Goal: Book appointment/travel/reservation

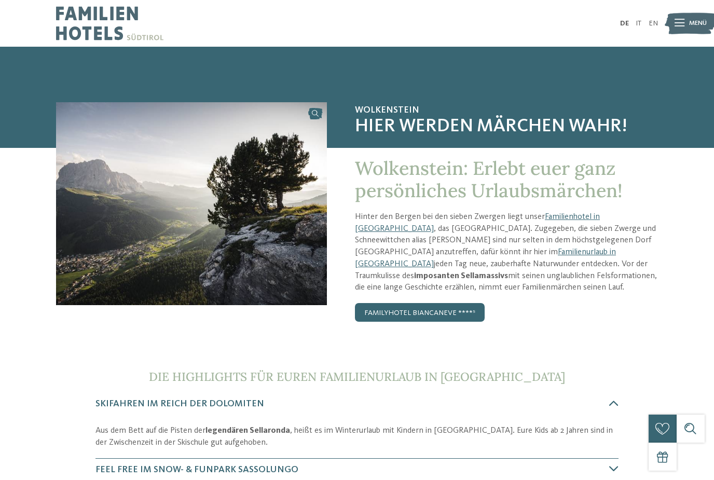
click at [670, 25] on img at bounding box center [690, 23] width 51 height 26
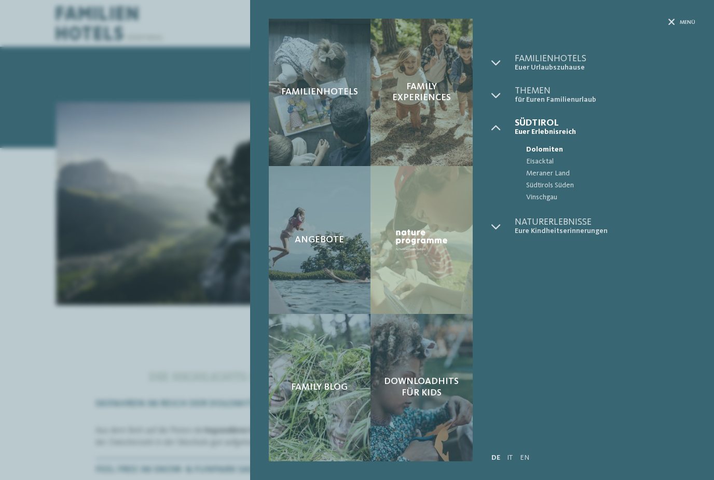
click at [91, 291] on div "Familienhotels Family Experiences Angebote" at bounding box center [357, 240] width 714 height 480
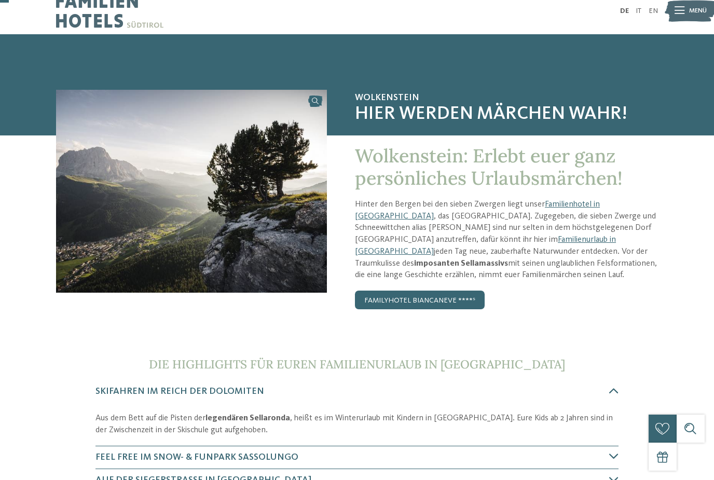
scroll to position [13, 0]
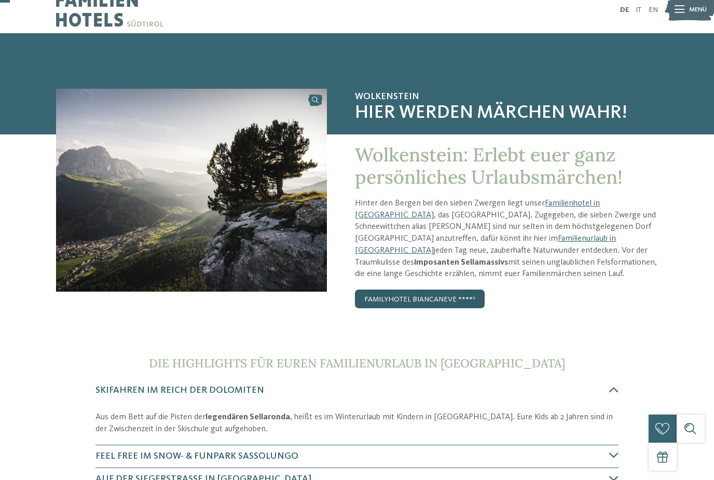
click at [460, 296] on link "Familyhotel Biancaneve ****ˢ" at bounding box center [420, 299] width 130 height 19
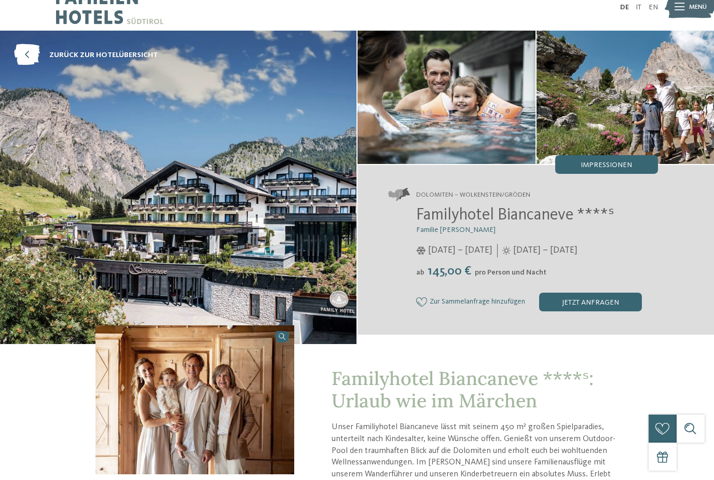
scroll to position [17, 0]
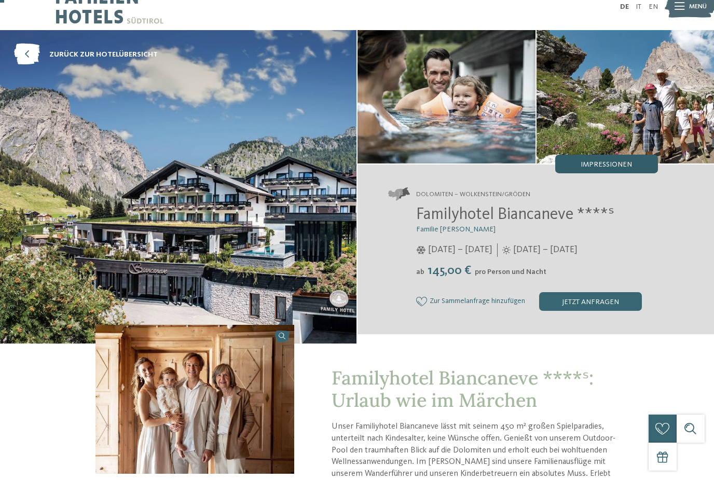
click at [618, 161] on span "Impressionen" at bounding box center [606, 164] width 51 height 7
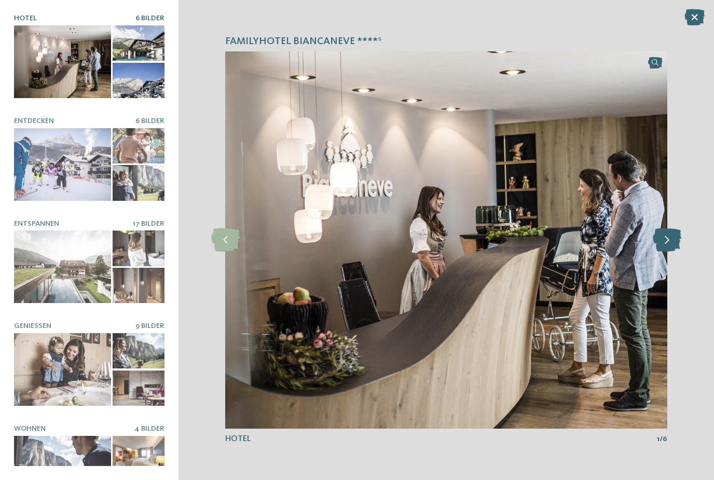
click at [669, 238] on icon at bounding box center [667, 239] width 29 height 23
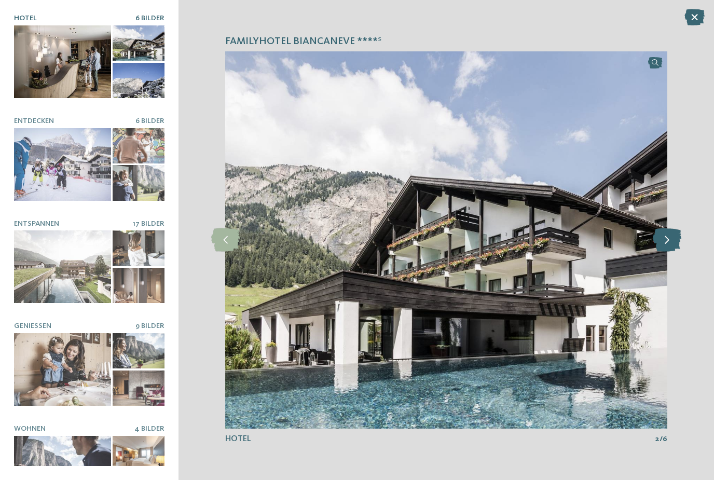
click at [668, 239] on icon at bounding box center [667, 239] width 29 height 23
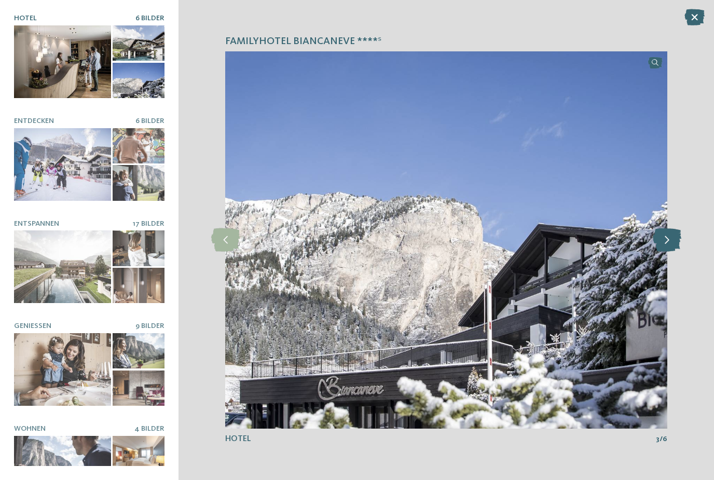
click at [664, 240] on icon at bounding box center [667, 239] width 29 height 23
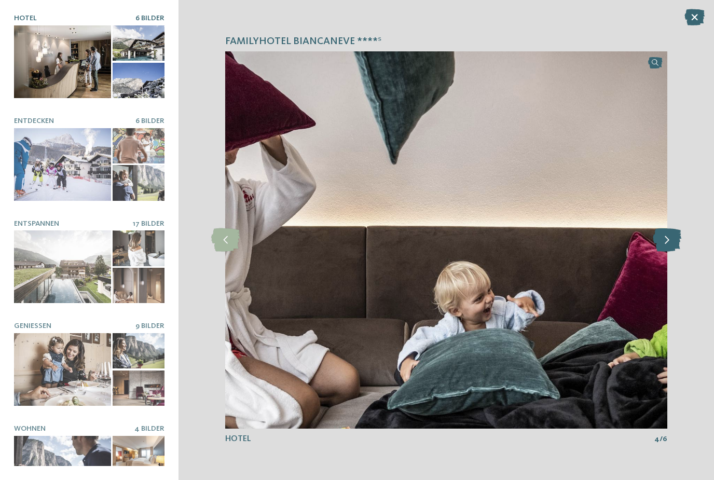
click at [668, 241] on icon at bounding box center [667, 239] width 29 height 23
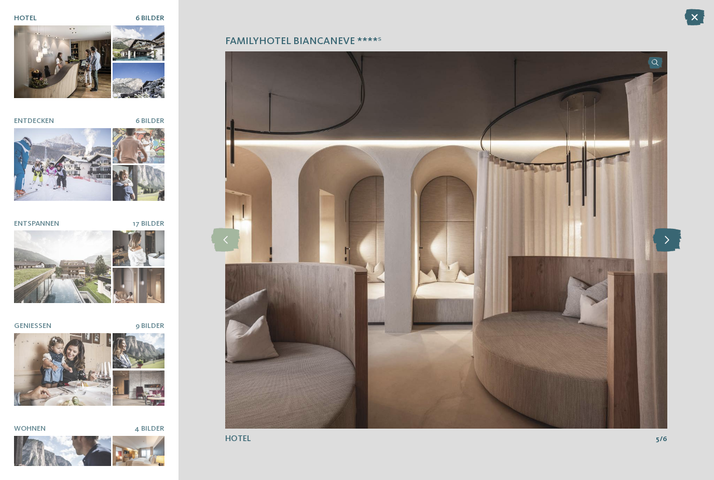
click at [666, 243] on icon at bounding box center [667, 239] width 29 height 23
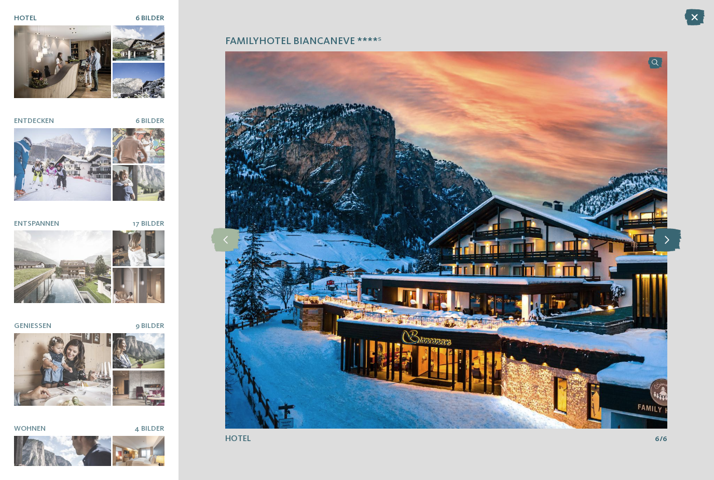
click at [665, 245] on icon at bounding box center [667, 239] width 29 height 23
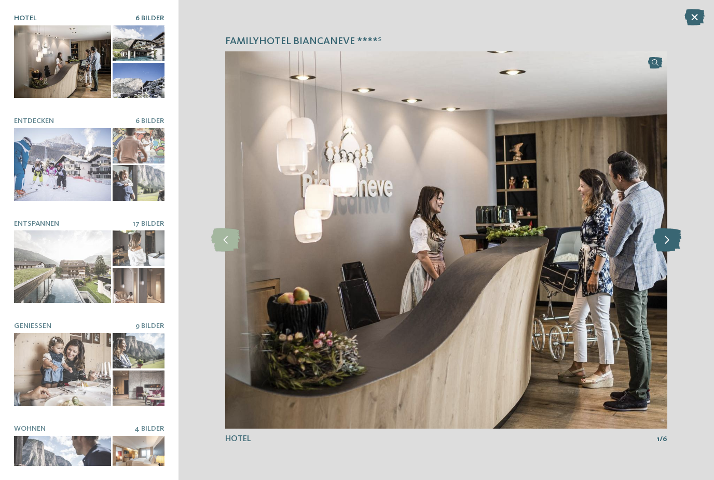
click at [668, 240] on icon at bounding box center [667, 239] width 29 height 23
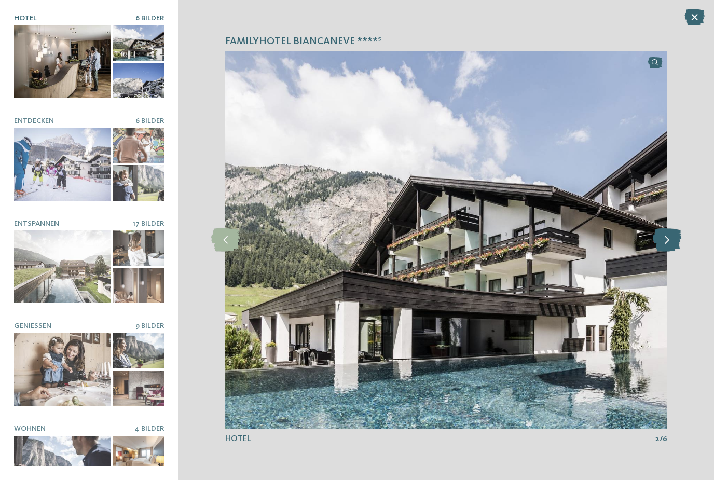
click at [670, 240] on icon at bounding box center [667, 239] width 29 height 23
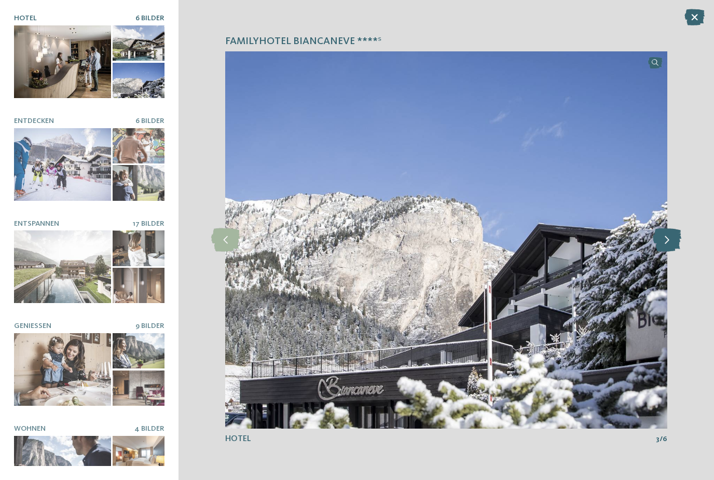
click at [670, 237] on icon at bounding box center [667, 239] width 29 height 23
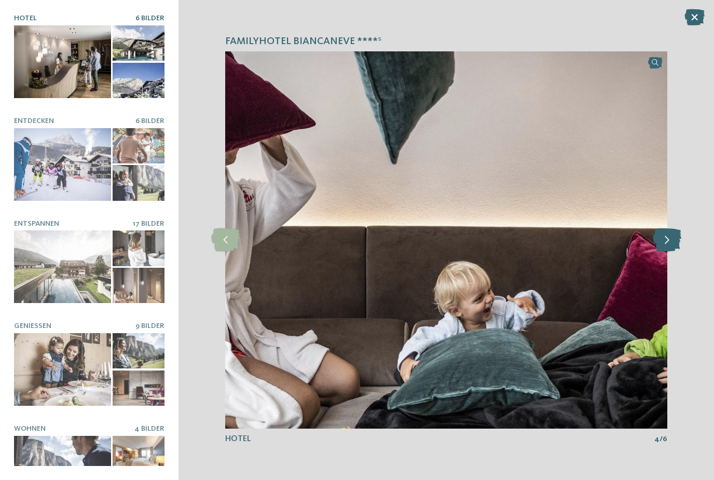
click at [670, 240] on icon at bounding box center [667, 239] width 29 height 23
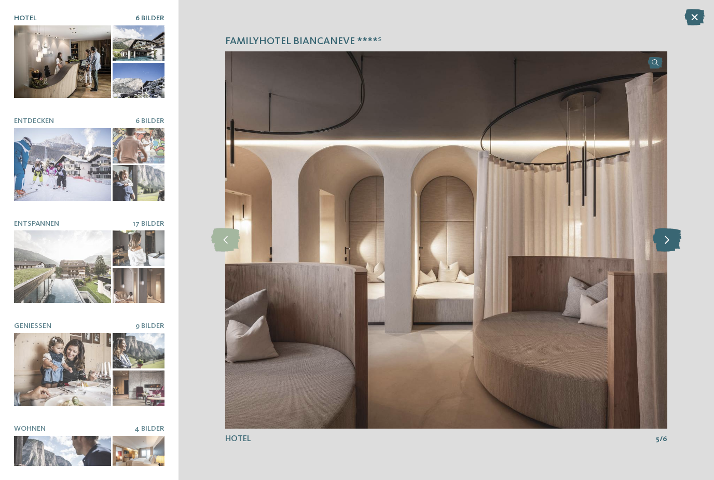
click at [676, 244] on icon at bounding box center [667, 239] width 29 height 23
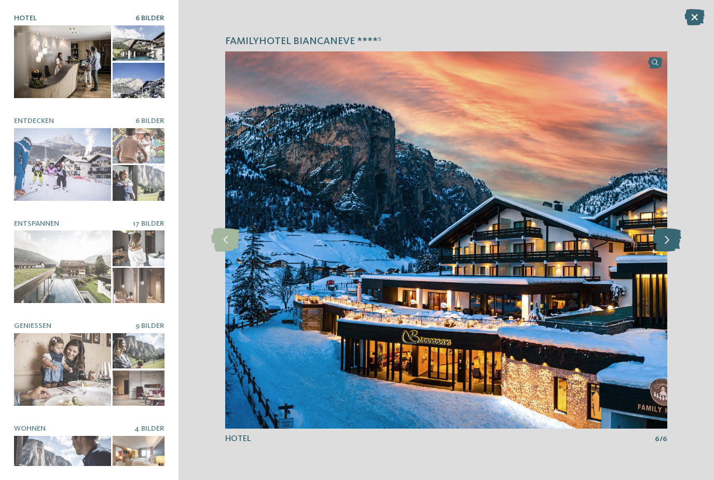
scroll to position [0, 0]
click at [691, 15] on icon at bounding box center [694, 17] width 20 height 17
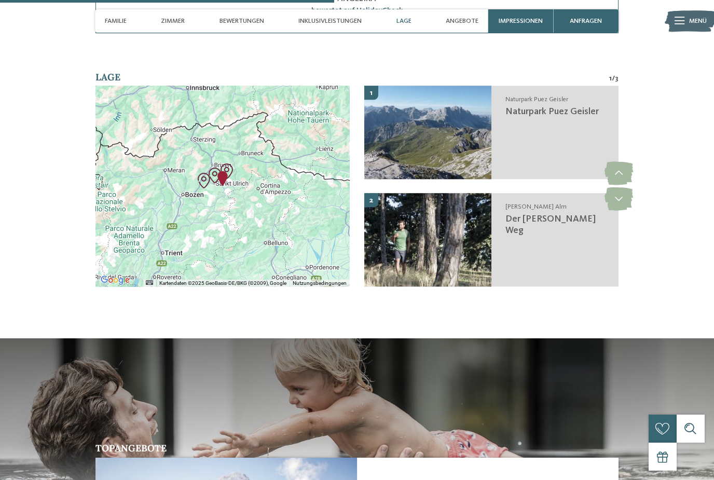
scroll to position [1308, 0]
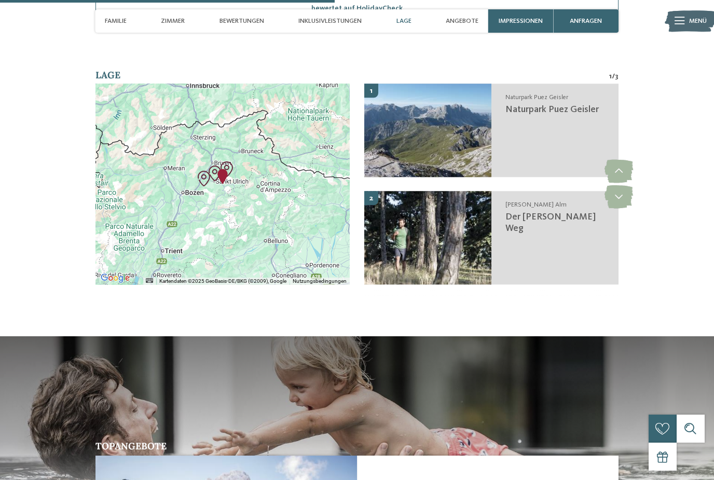
click at [208, 235] on div at bounding box center [222, 184] width 255 height 201
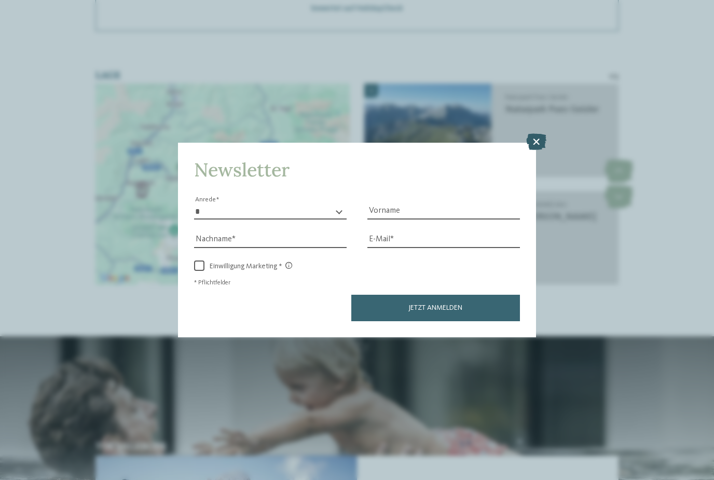
click at [533, 133] on icon at bounding box center [536, 141] width 20 height 17
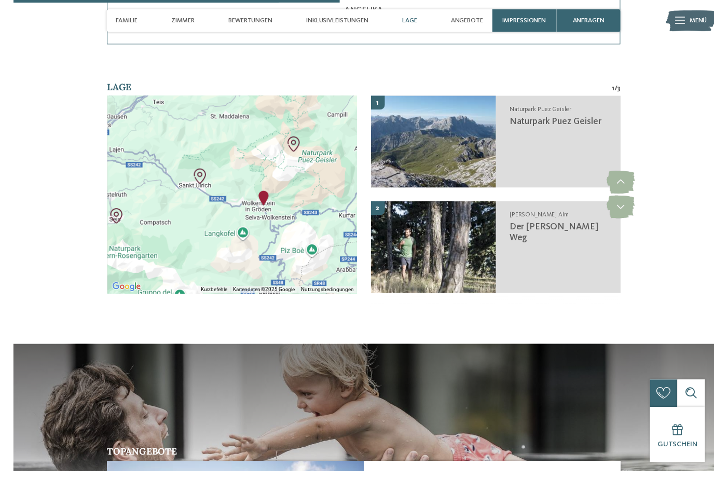
scroll to position [1314, 0]
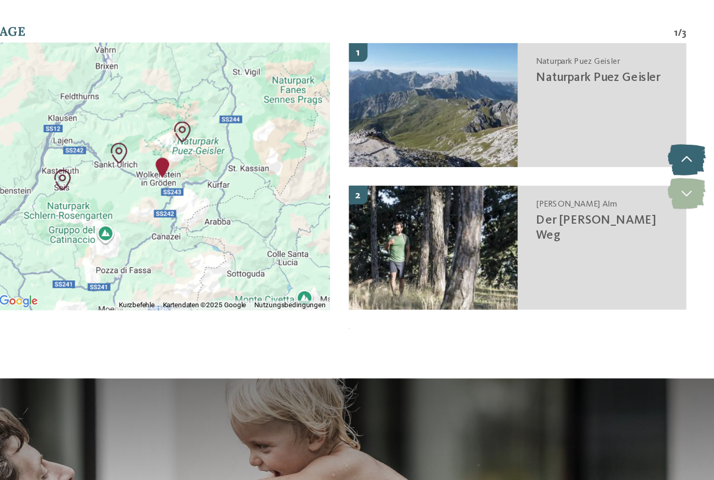
click at [605, 154] on icon at bounding box center [619, 165] width 29 height 23
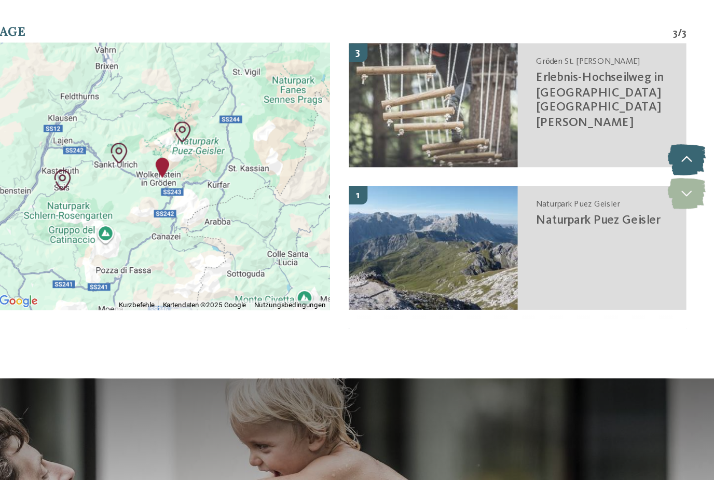
click at [605, 154] on icon at bounding box center [619, 165] width 29 height 23
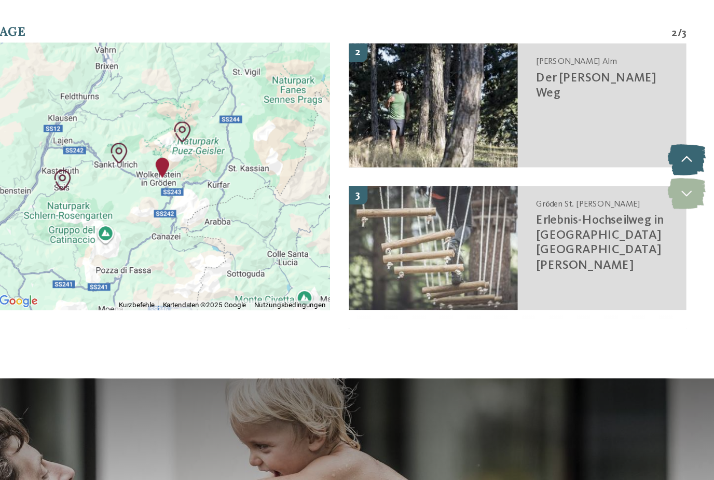
click at [605, 154] on icon at bounding box center [619, 165] width 29 height 23
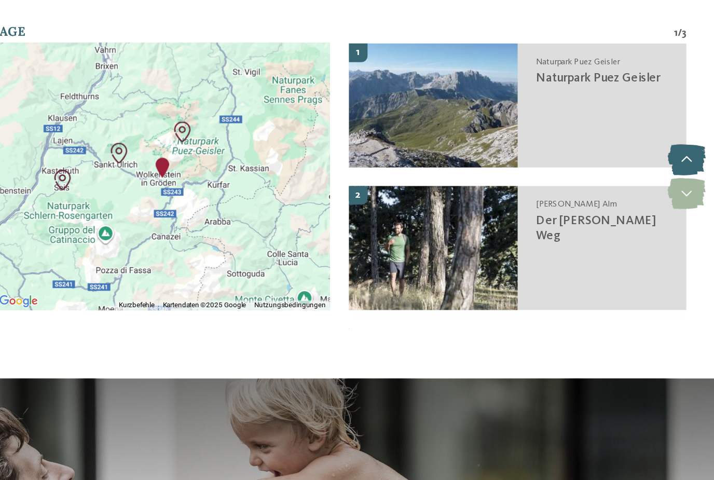
click at [605, 154] on icon at bounding box center [619, 165] width 29 height 23
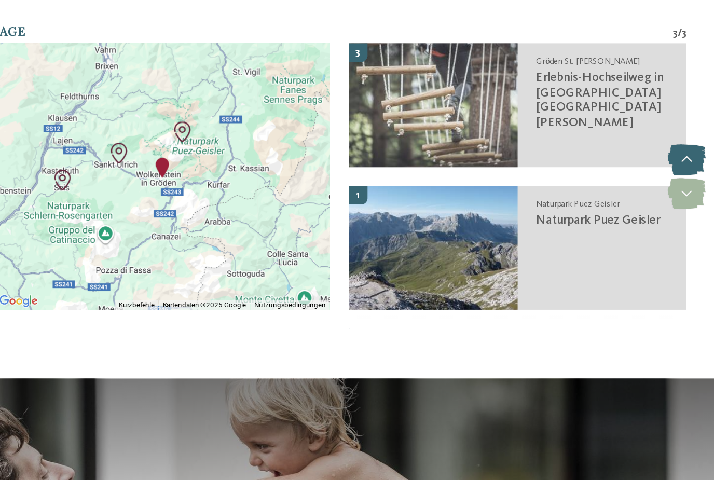
click at [605, 154] on icon at bounding box center [619, 165] width 29 height 23
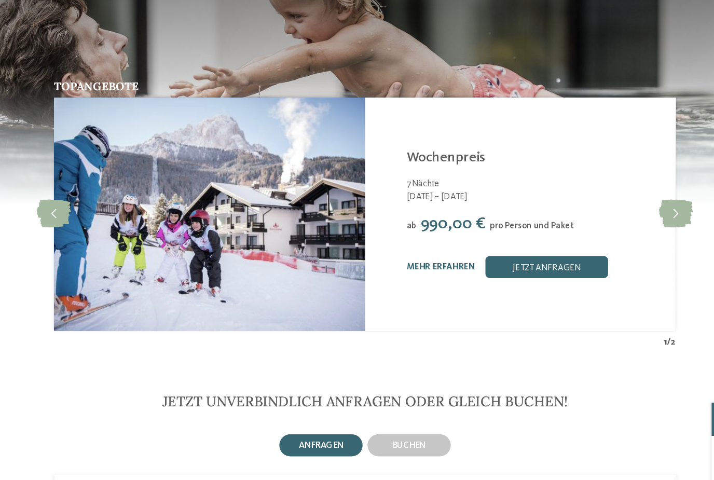
scroll to position [1635, 0]
click at [392, 268] on link "mehr erfahren" at bounding box center [420, 271] width 57 height 7
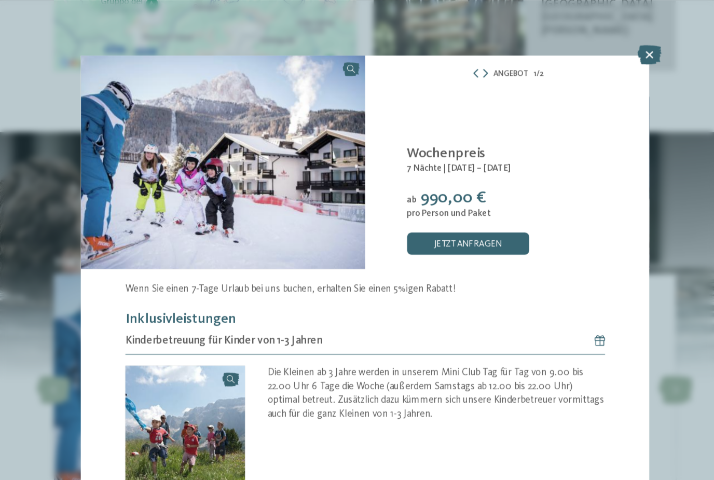
scroll to position [1532, 0]
click at [586, 44] on icon at bounding box center [596, 45] width 20 height 17
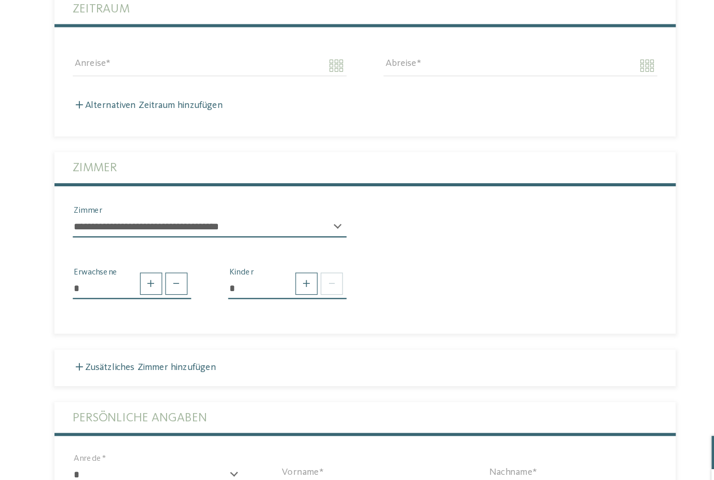
scroll to position [2040, 0]
click at [111, 229] on select "**********" at bounding box center [226, 238] width 230 height 18
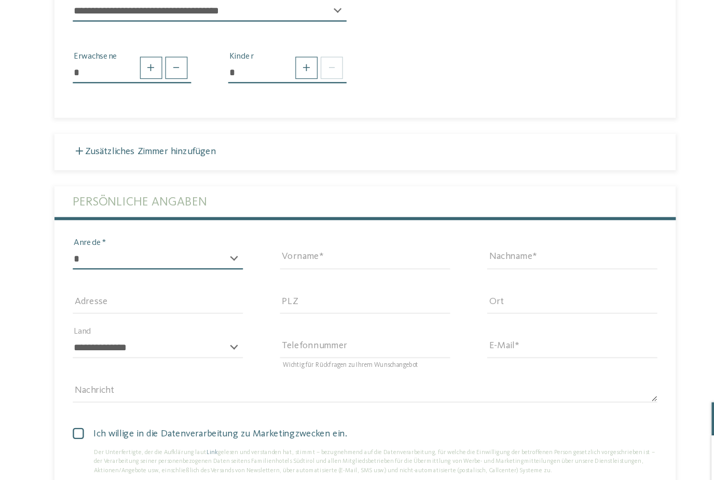
click at [111, 257] on select "* **** **** ******* ******" at bounding box center [182, 266] width 143 height 18
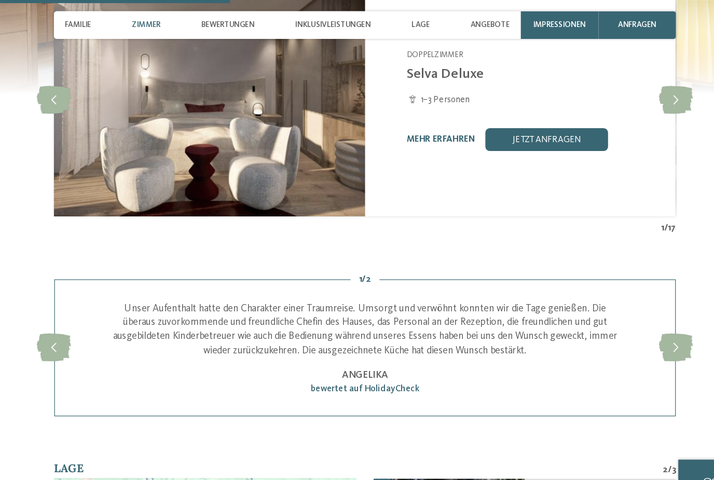
scroll to position [983, 0]
